Goal: Find specific page/section: Find specific page/section

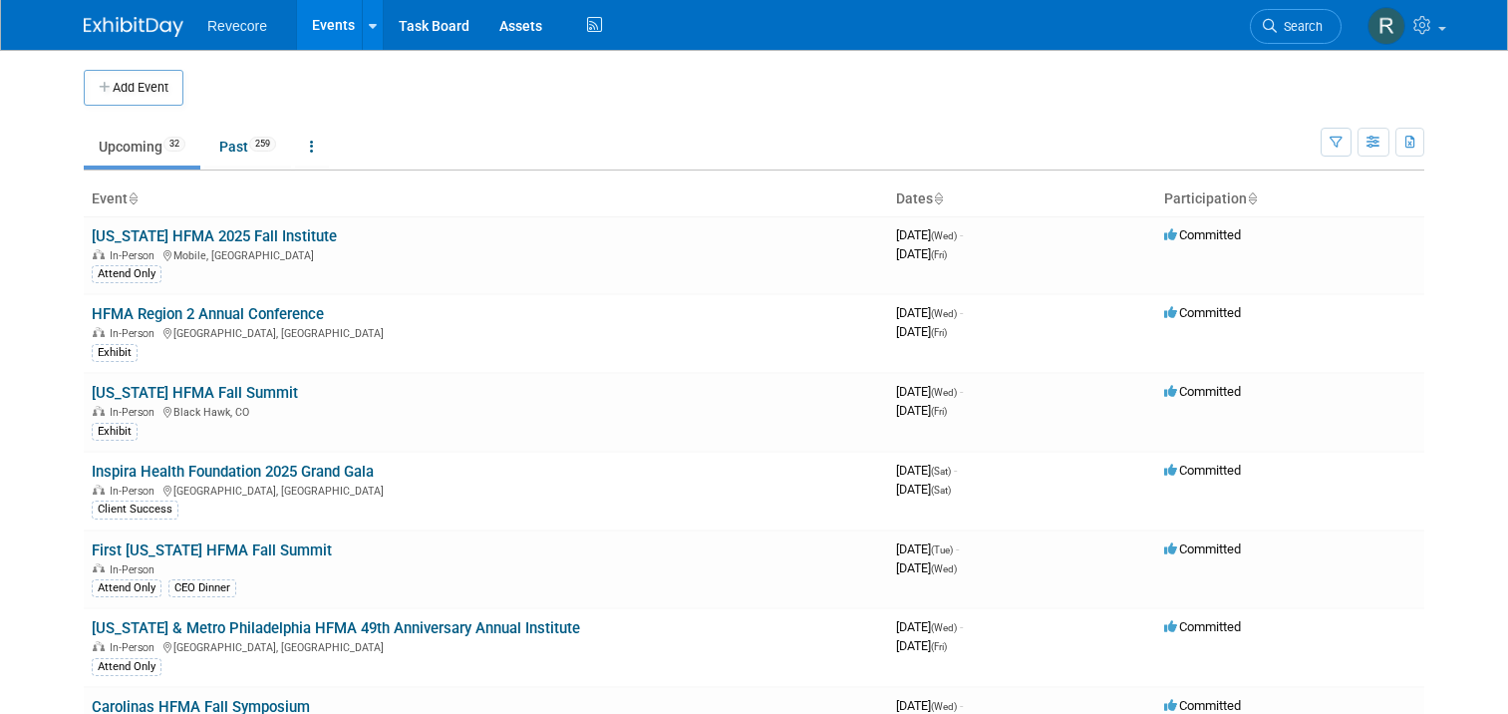
click at [4, 322] on body "Revecore Events Add Event Bulk Upload Events Shareable Event Boards Recently Vi…" at bounding box center [754, 357] width 1508 height 714
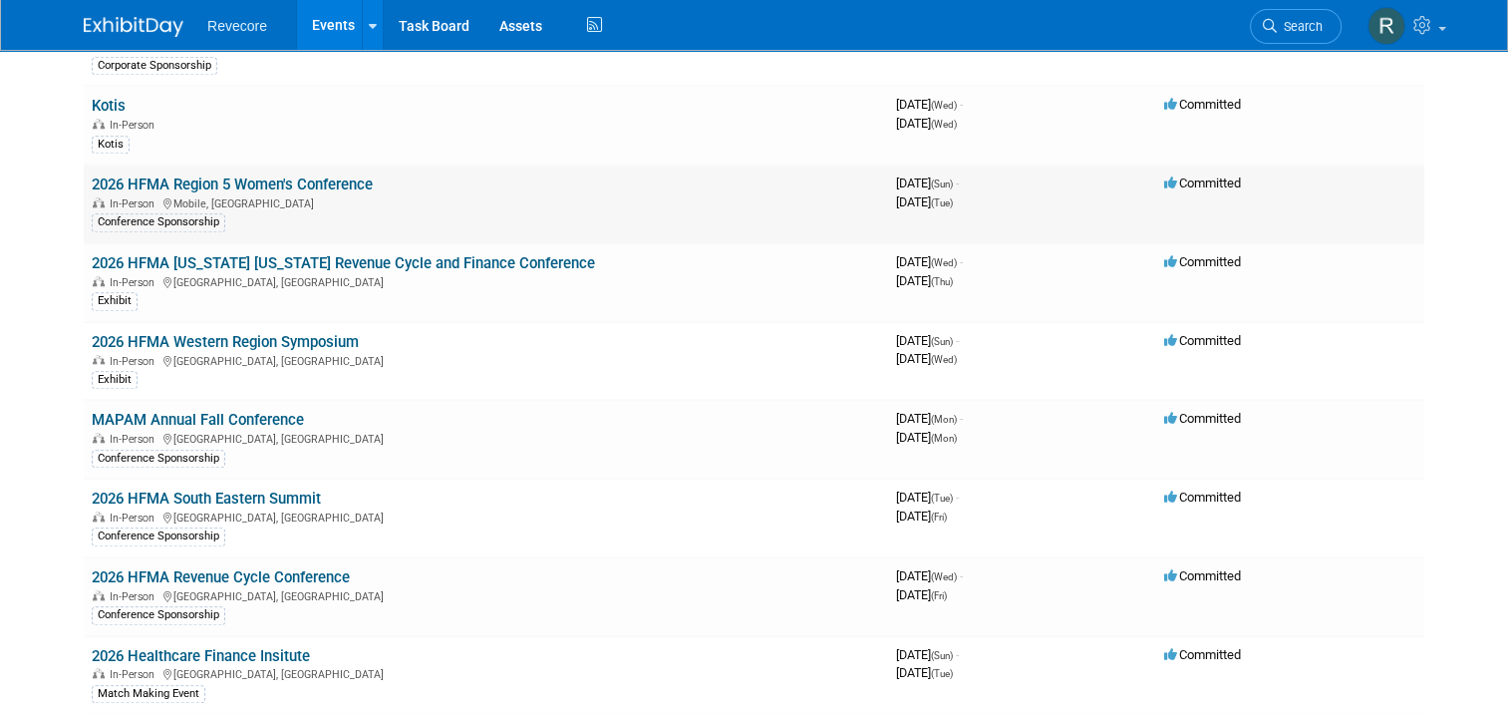
scroll to position [1794, 0]
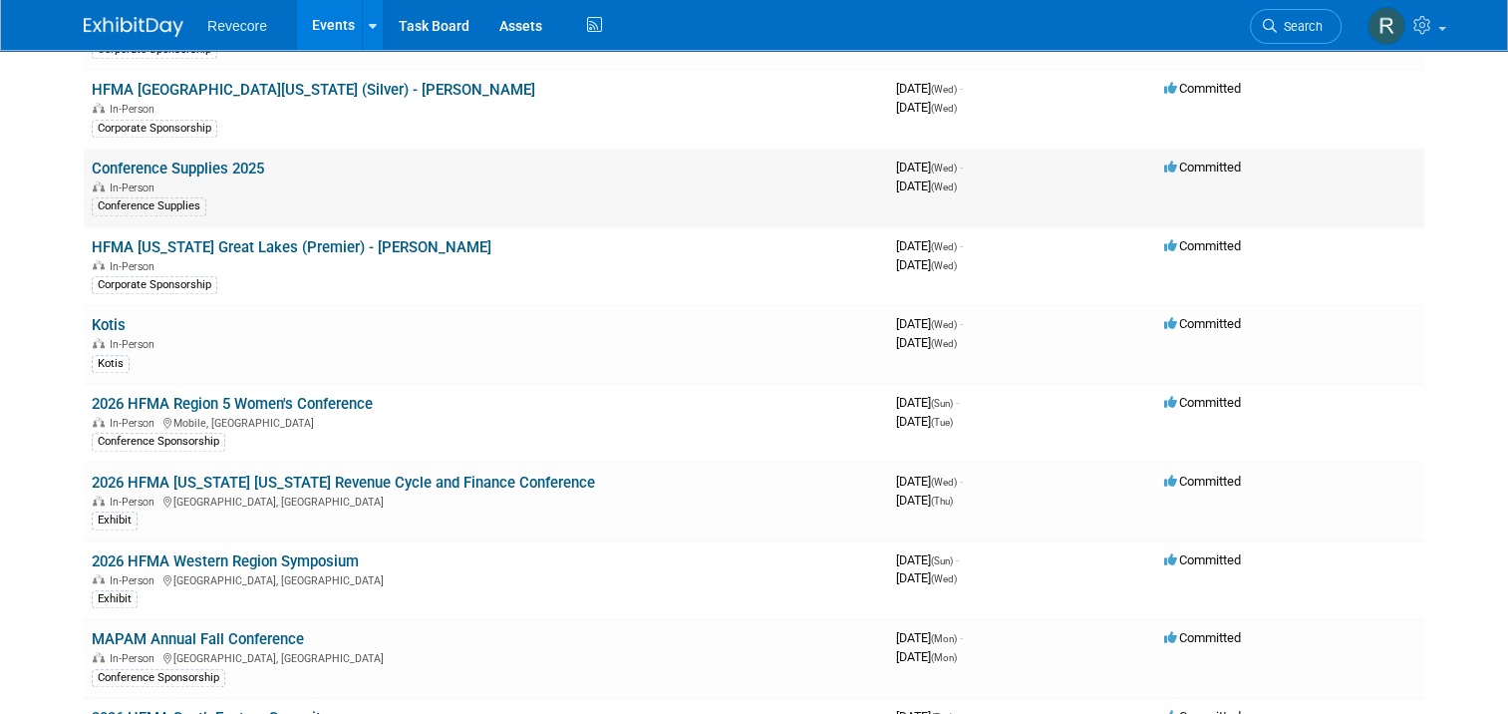
click at [237, 159] on link "Conference Supplies 2025" at bounding box center [178, 168] width 172 height 18
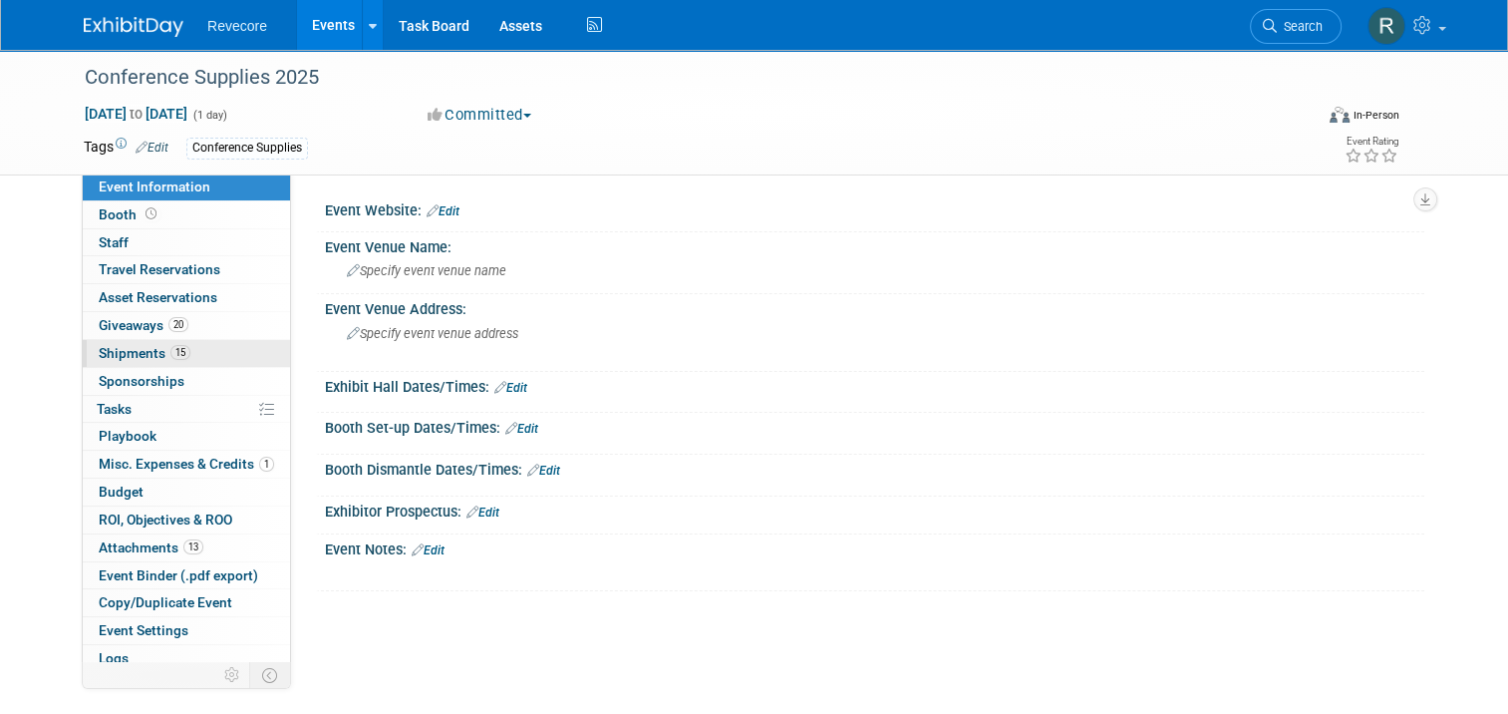
click at [183, 351] on link "15 Shipments 15" at bounding box center [186, 353] width 207 height 27
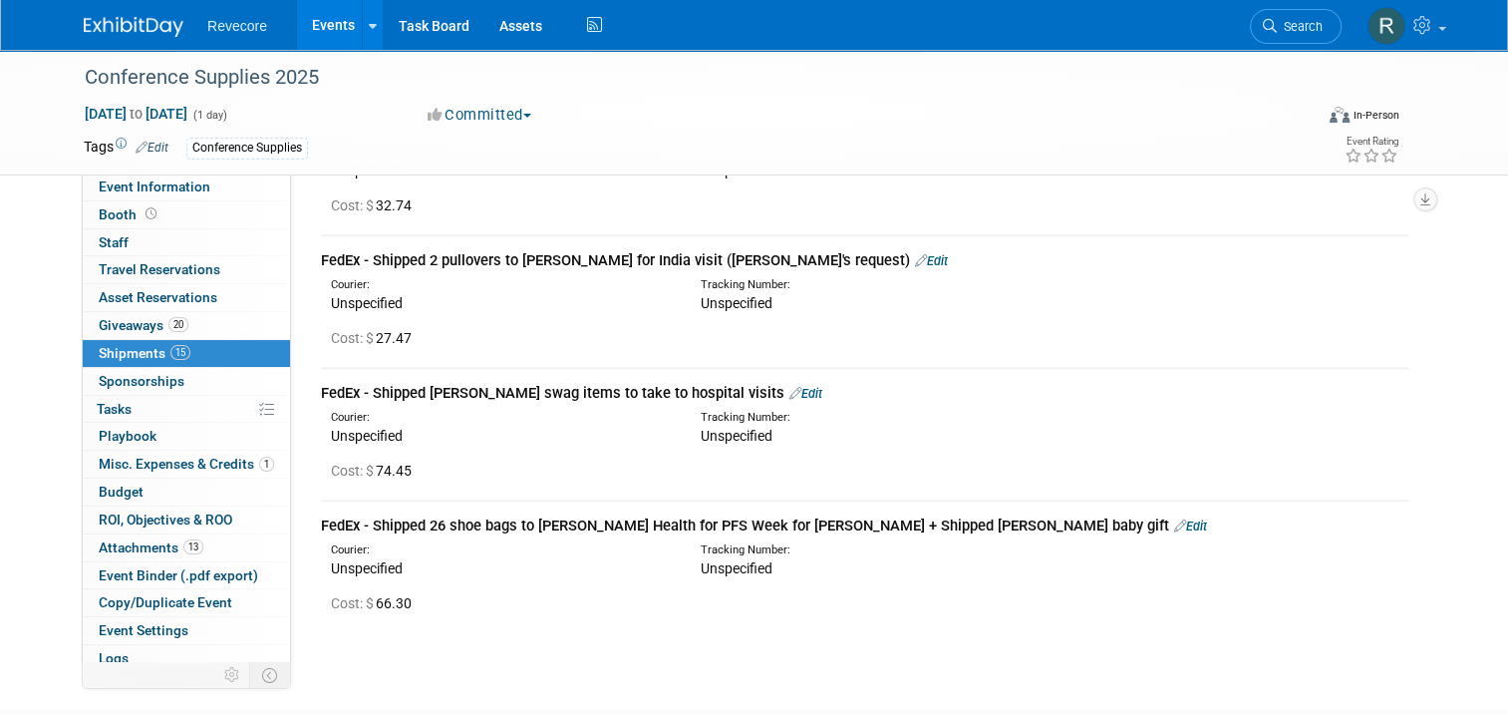
scroll to position [1739, 0]
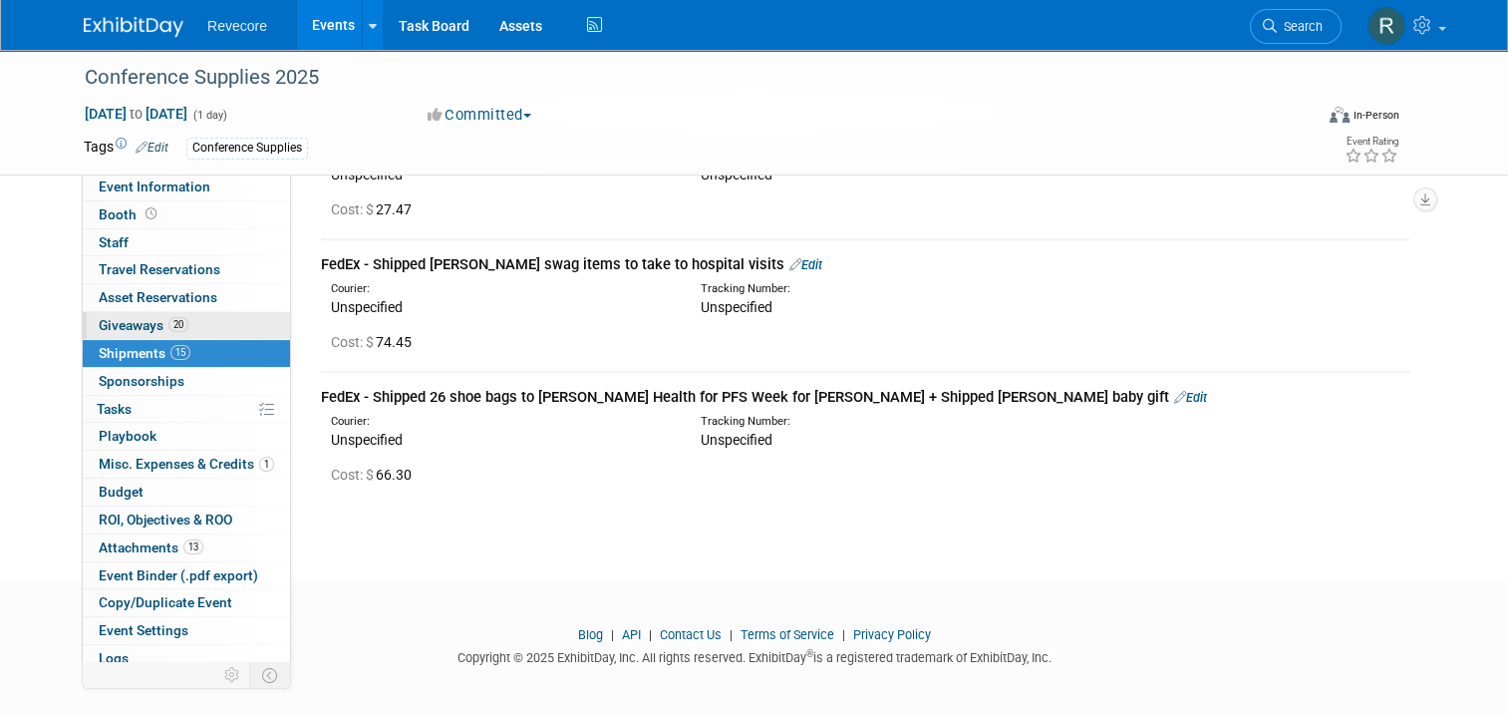
click at [190, 333] on link "20 Giveaways 20" at bounding box center [186, 325] width 207 height 27
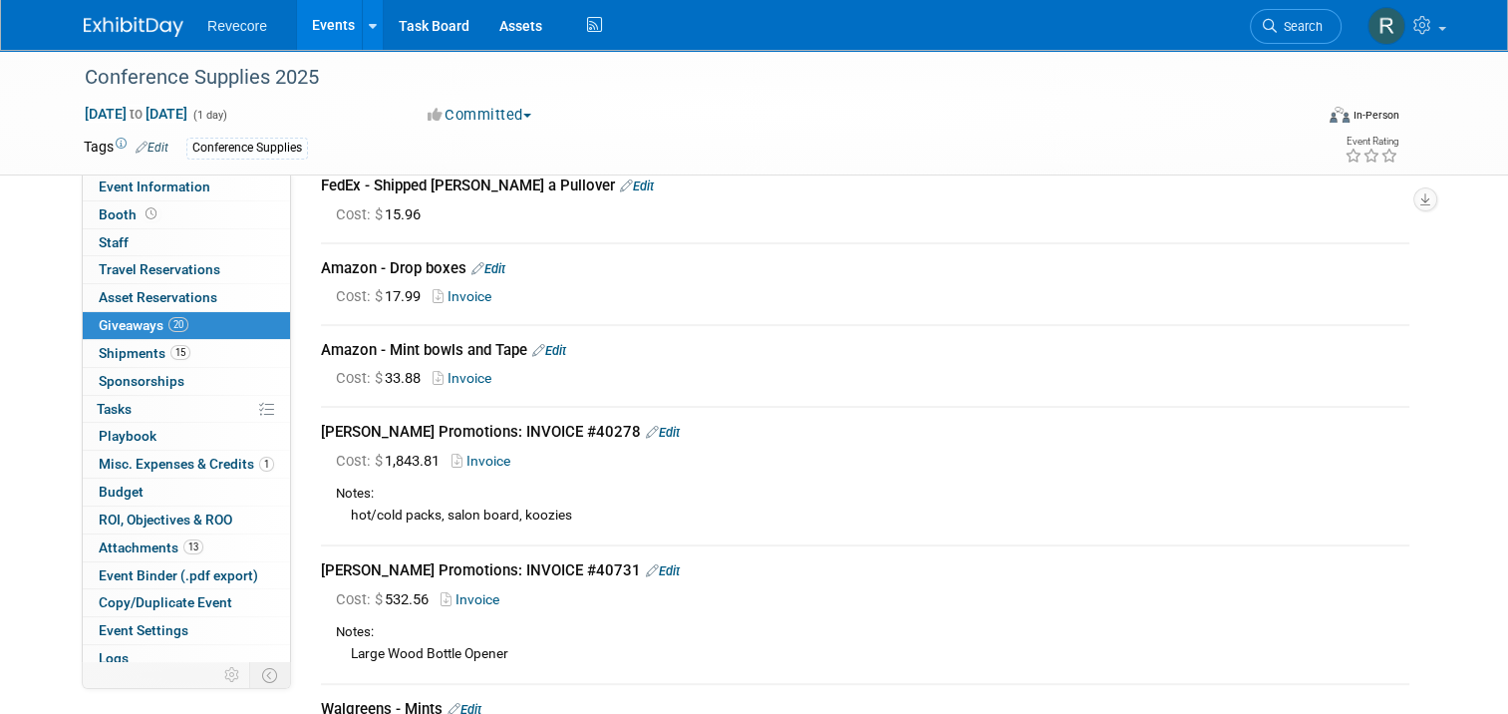
scroll to position [498, 0]
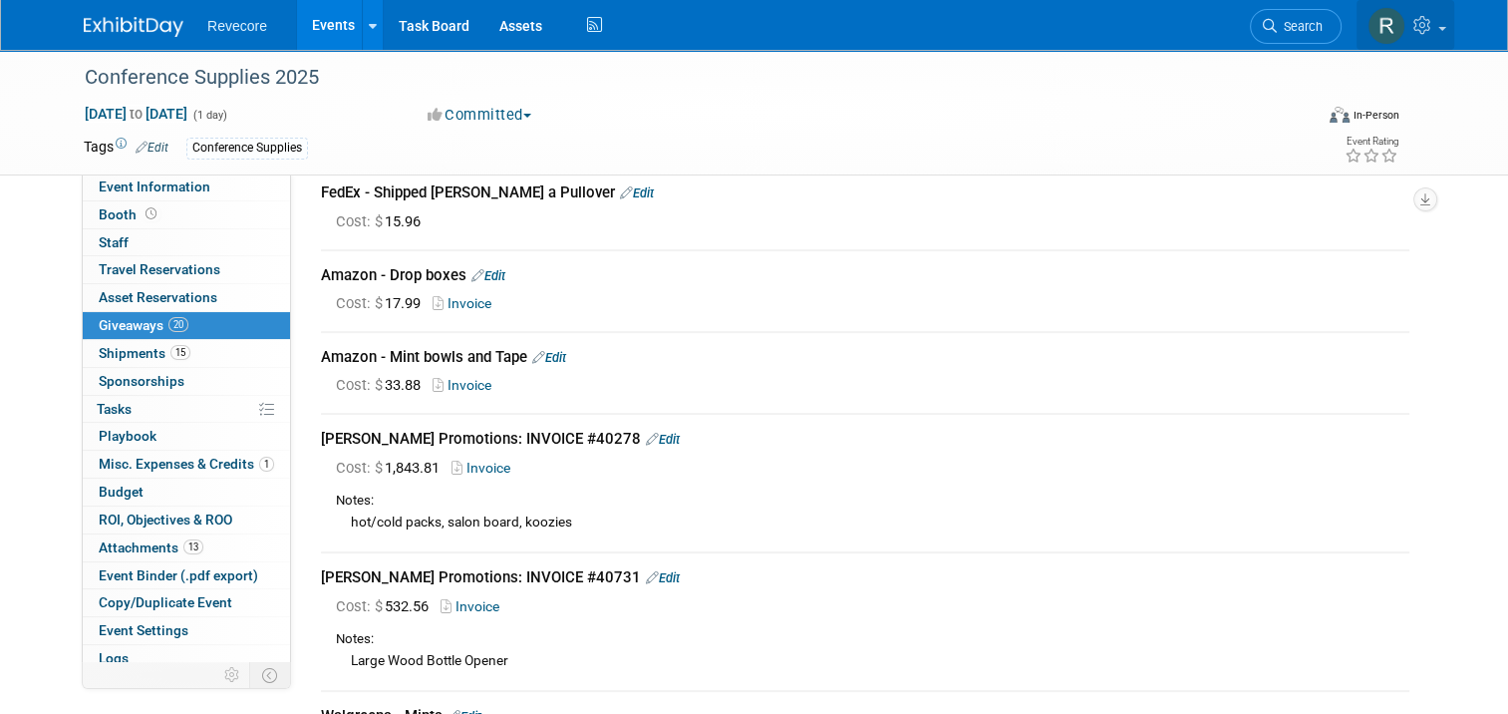
click at [1446, 30] on span at bounding box center [1442, 29] width 8 height 4
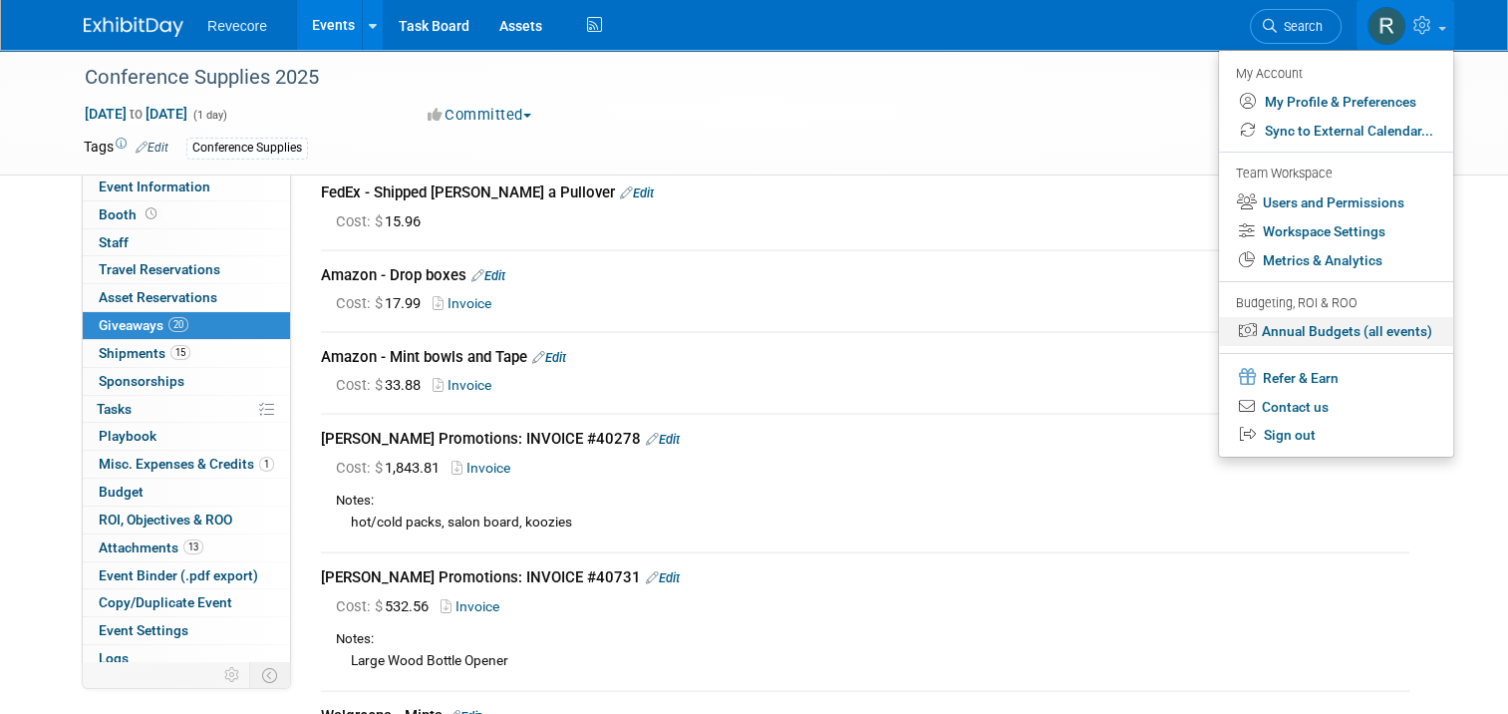
click at [1311, 338] on link "Annual Budgets (all events)" at bounding box center [1336, 331] width 234 height 29
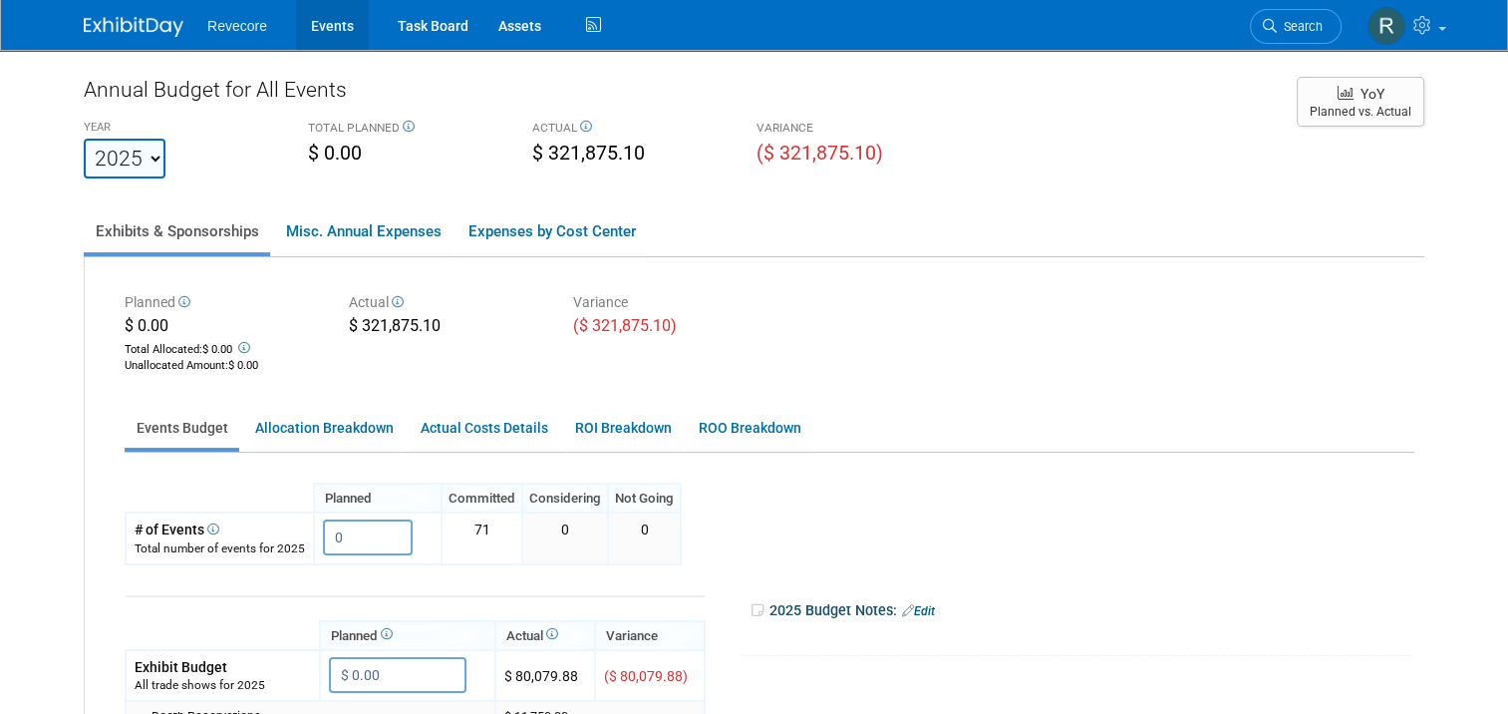
click at [318, 19] on link "Events" at bounding box center [332, 25] width 73 height 50
